Goal: Task Accomplishment & Management: Use online tool/utility

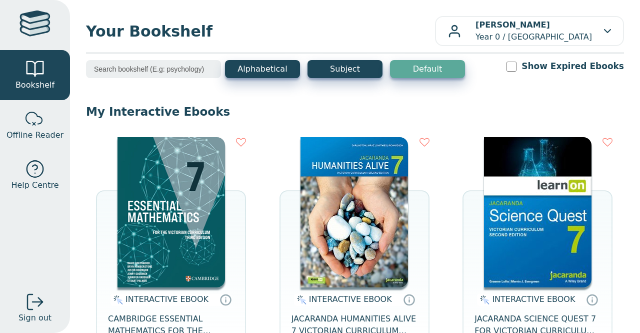
click at [406, 317] on span "JACARANDA HUMANITIES ALIVE 7 VICTORIAN CURRICULUM LEARNON EBOOK 2E" at bounding box center [355, 325] width 126 height 24
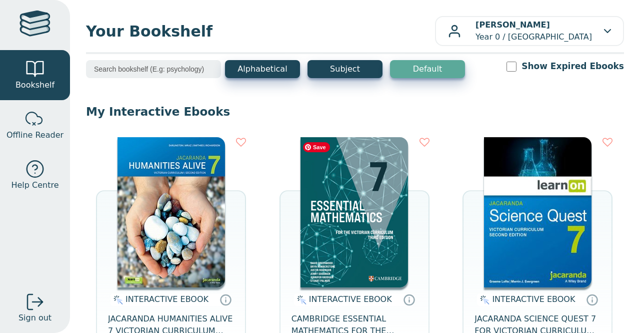
click at [346, 211] on img at bounding box center [355, 212] width 108 height 150
